Goal: Task Accomplishment & Management: Use online tool/utility

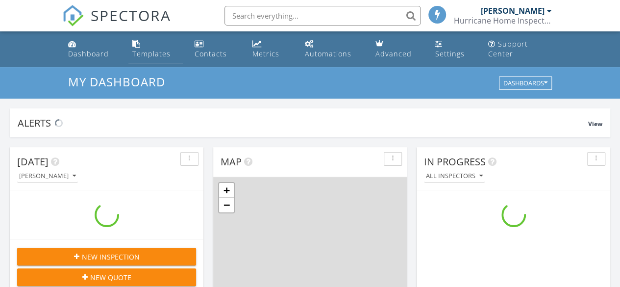
scroll to position [906, 634]
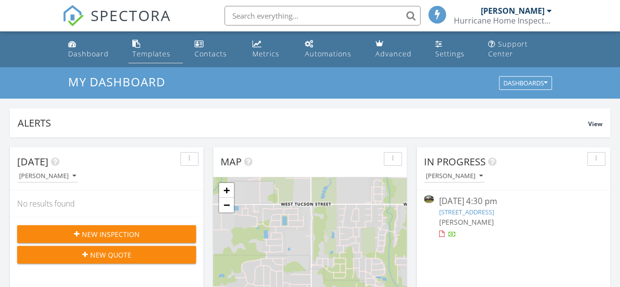
click at [155, 49] on div "Templates" at bounding box center [151, 53] width 38 height 9
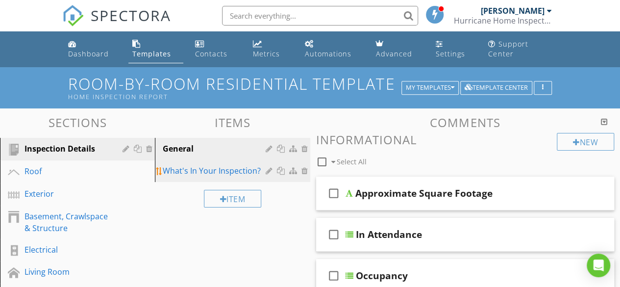
click at [222, 169] on div "What's In Your Inspection?" at bounding box center [215, 171] width 105 height 12
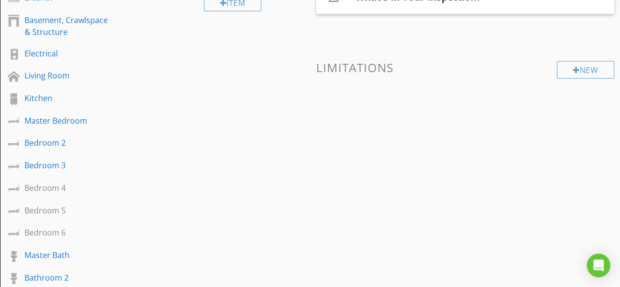
scroll to position [98, 0]
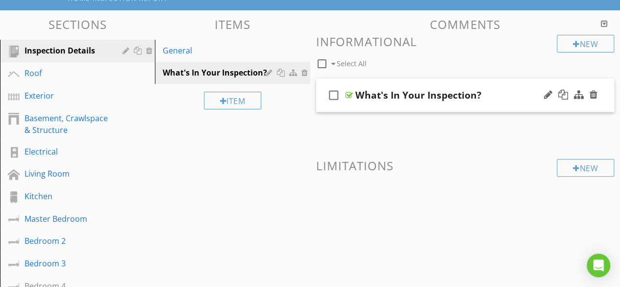
click at [443, 91] on div "What's In Your Inspection?" at bounding box center [418, 95] width 126 height 12
click at [332, 104] on icon "check_box_outline_blank" at bounding box center [334, 95] width 16 height 24
checkbox input "true"
click at [321, 104] on div "check_box What's In Your Inspection?" at bounding box center [465, 95] width 298 height 34
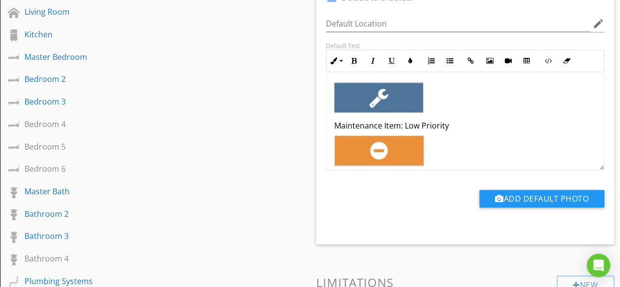
scroll to position [490, 0]
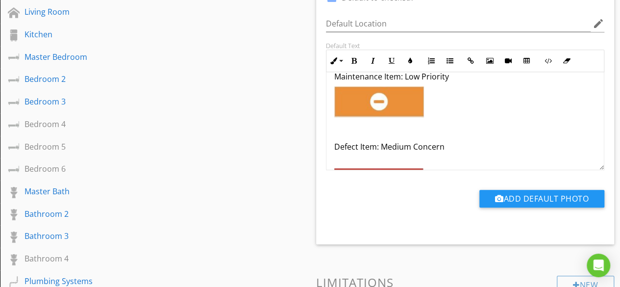
click at [348, 132] on p at bounding box center [465, 131] width 262 height 12
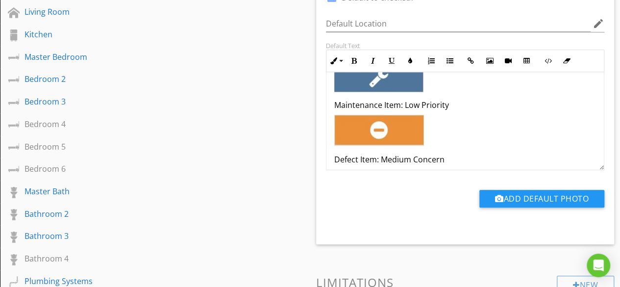
scroll to position [392, 0]
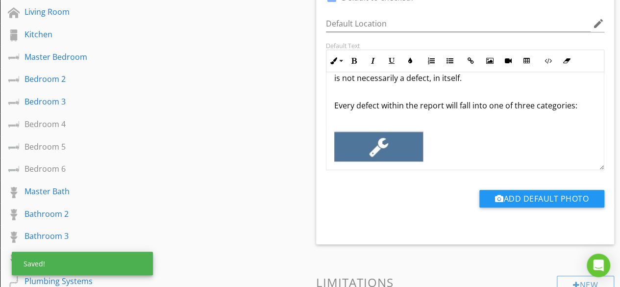
click at [254, 118] on div "Sections Inspection Details Roof Exterior Basement, Crawlspace & Structure Elec…" at bounding box center [310, 187] width 620 height 677
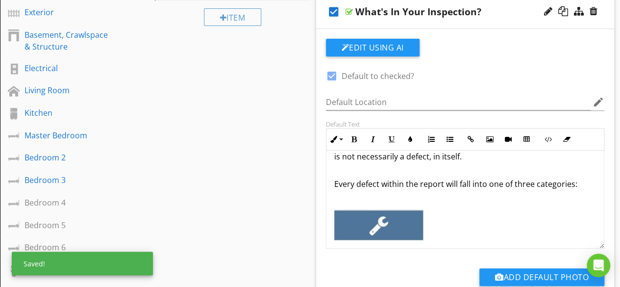
scroll to position [0, 0]
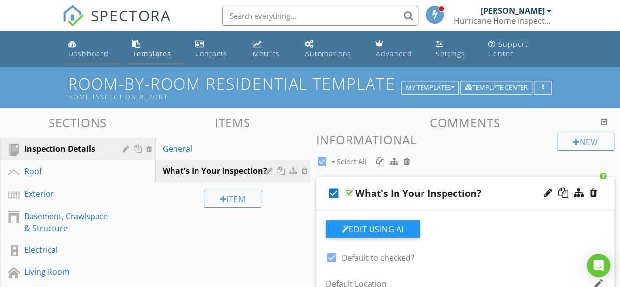
click at [111, 47] on link "Dashboard" at bounding box center [92, 49] width 57 height 28
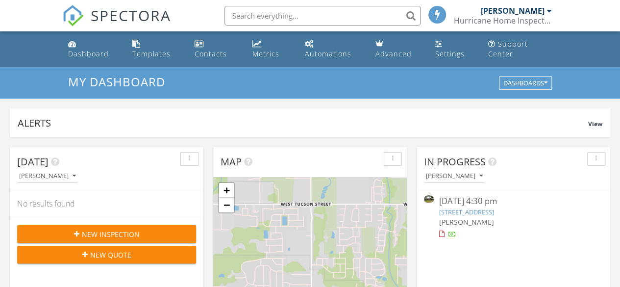
scroll to position [5, 5]
click at [487, 211] on link "8401 S 4th St, Broken Arrow, OK 74011" at bounding box center [466, 211] width 55 height 9
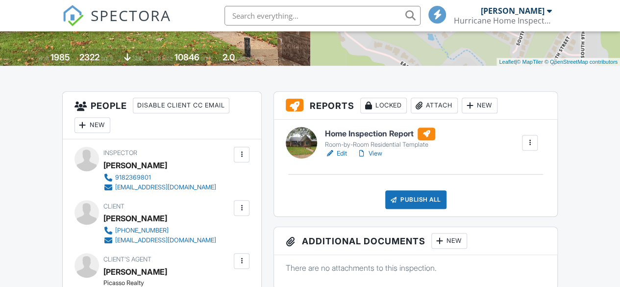
click at [344, 158] on link "Edit" at bounding box center [336, 153] width 22 height 10
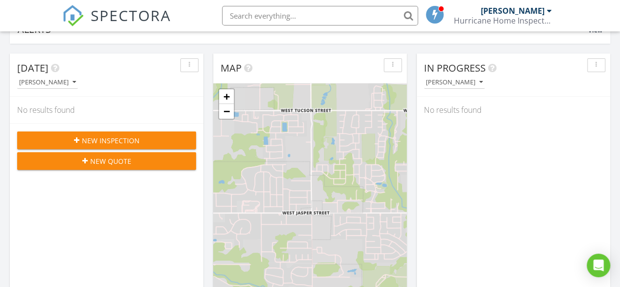
scroll to position [392, 0]
